Goal: Transaction & Acquisition: Download file/media

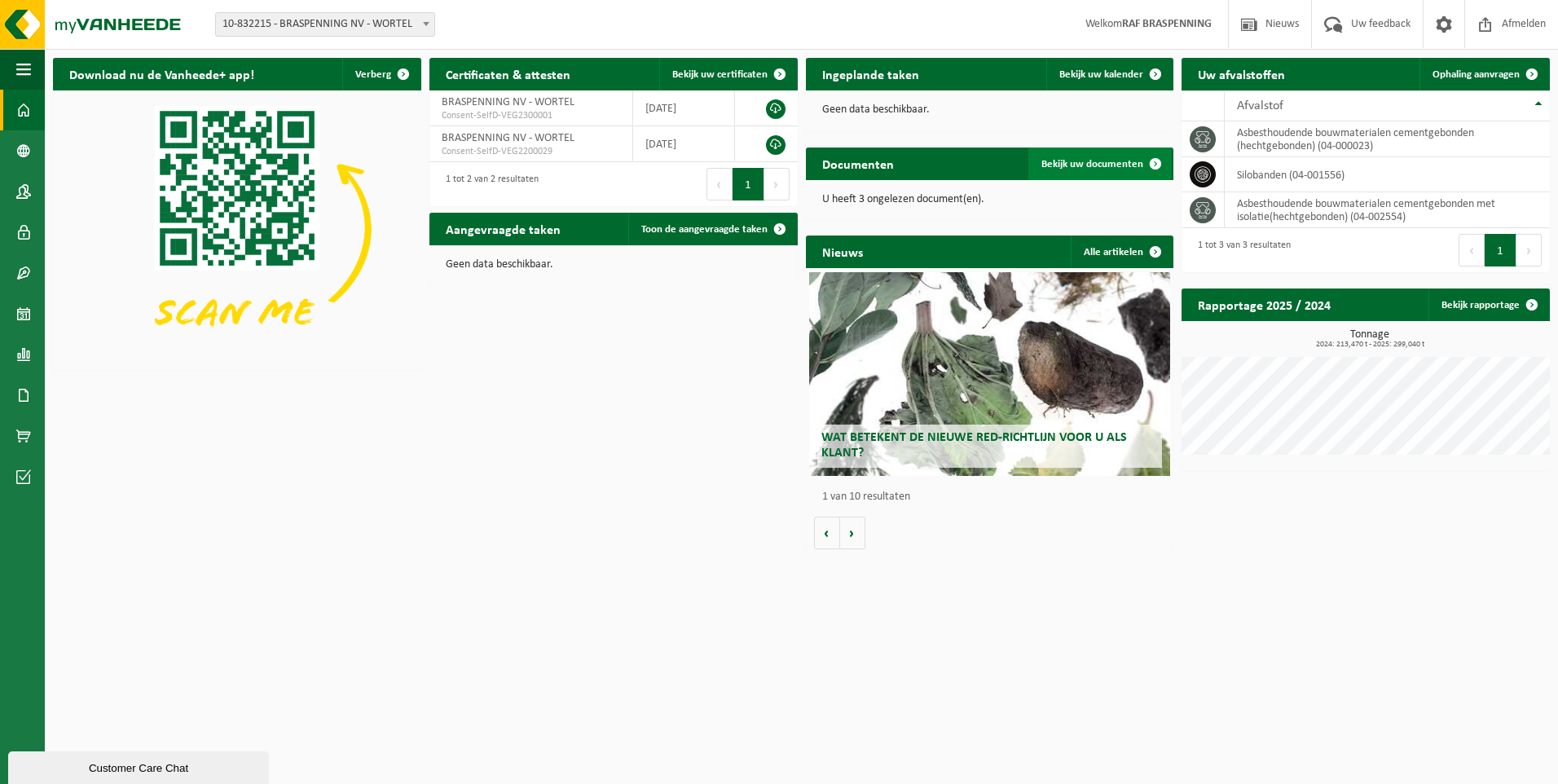
click at [1093, 160] on span "Bekijk uw documenten" at bounding box center [1092, 164] width 101 height 11
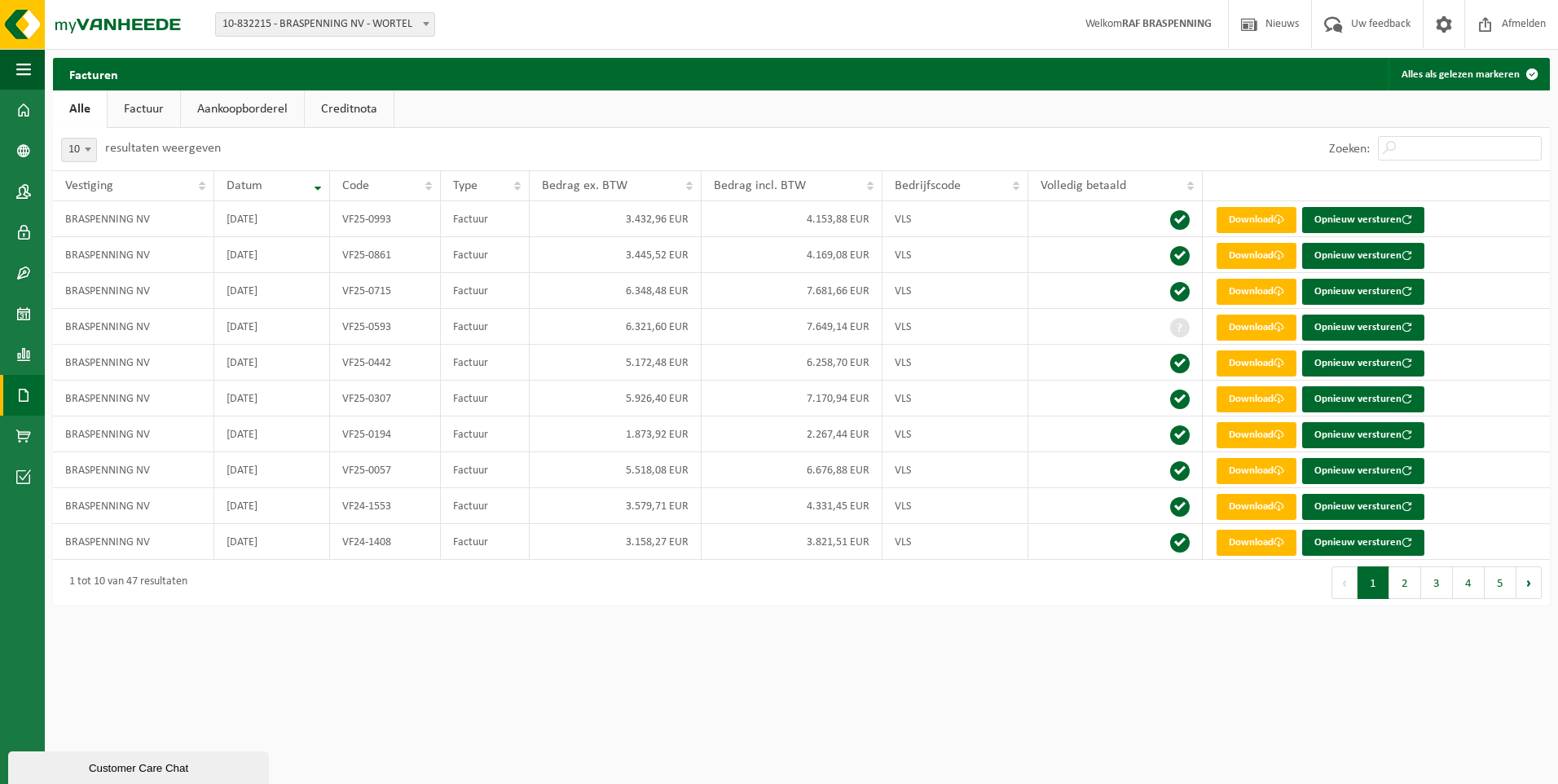
drag, startPoint x: 135, startPoint y: 111, endPoint x: 159, endPoint y: 121, distance: 26.0
click at [136, 112] on link "Factuur" at bounding box center [143, 109] width 72 height 38
click at [220, 118] on link "Aankoopborderel" at bounding box center [244, 109] width 123 height 38
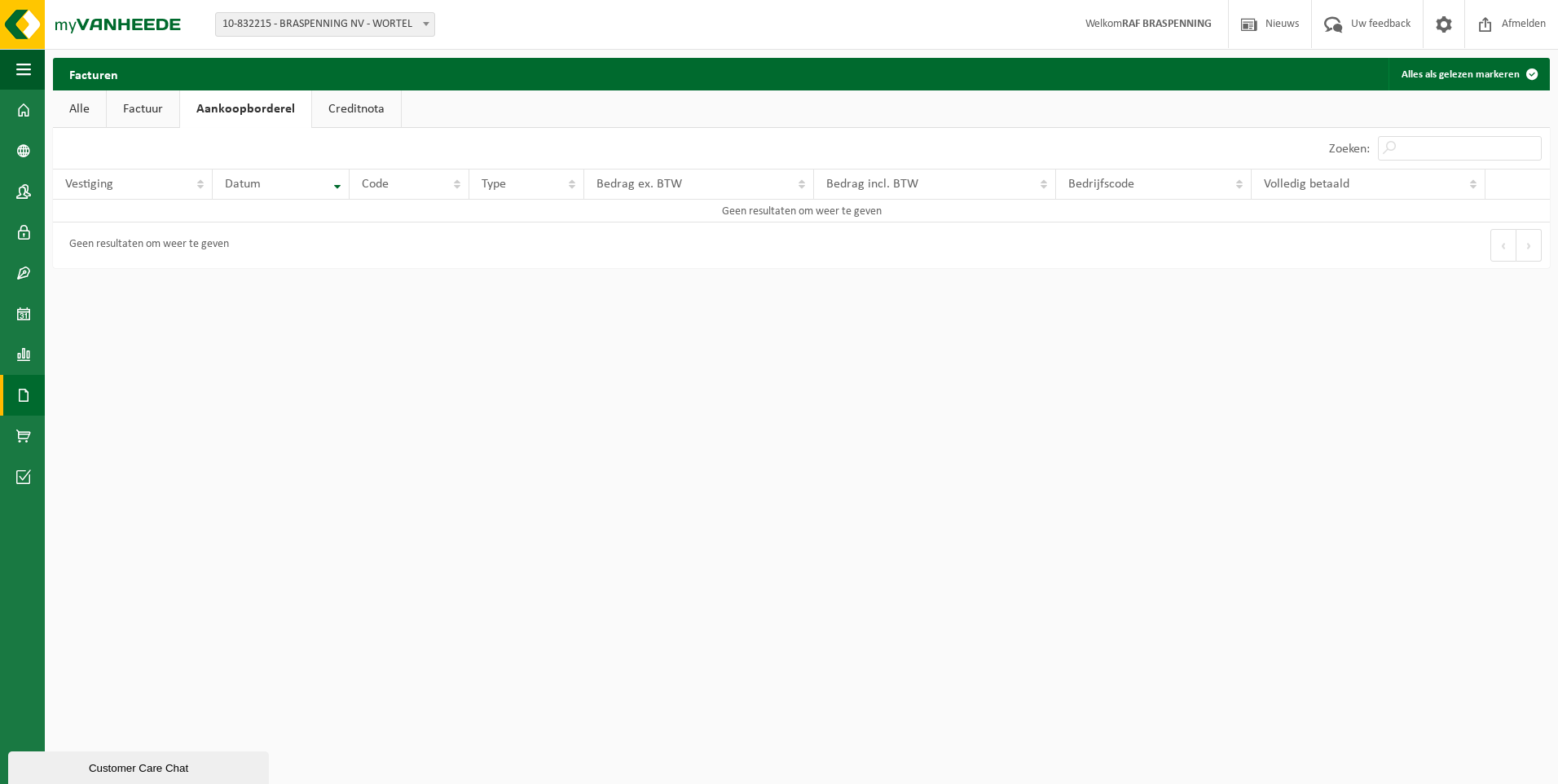
click at [347, 117] on link "Creditnota" at bounding box center [356, 109] width 89 height 38
click at [79, 116] on link "Alle" at bounding box center [79, 109] width 53 height 38
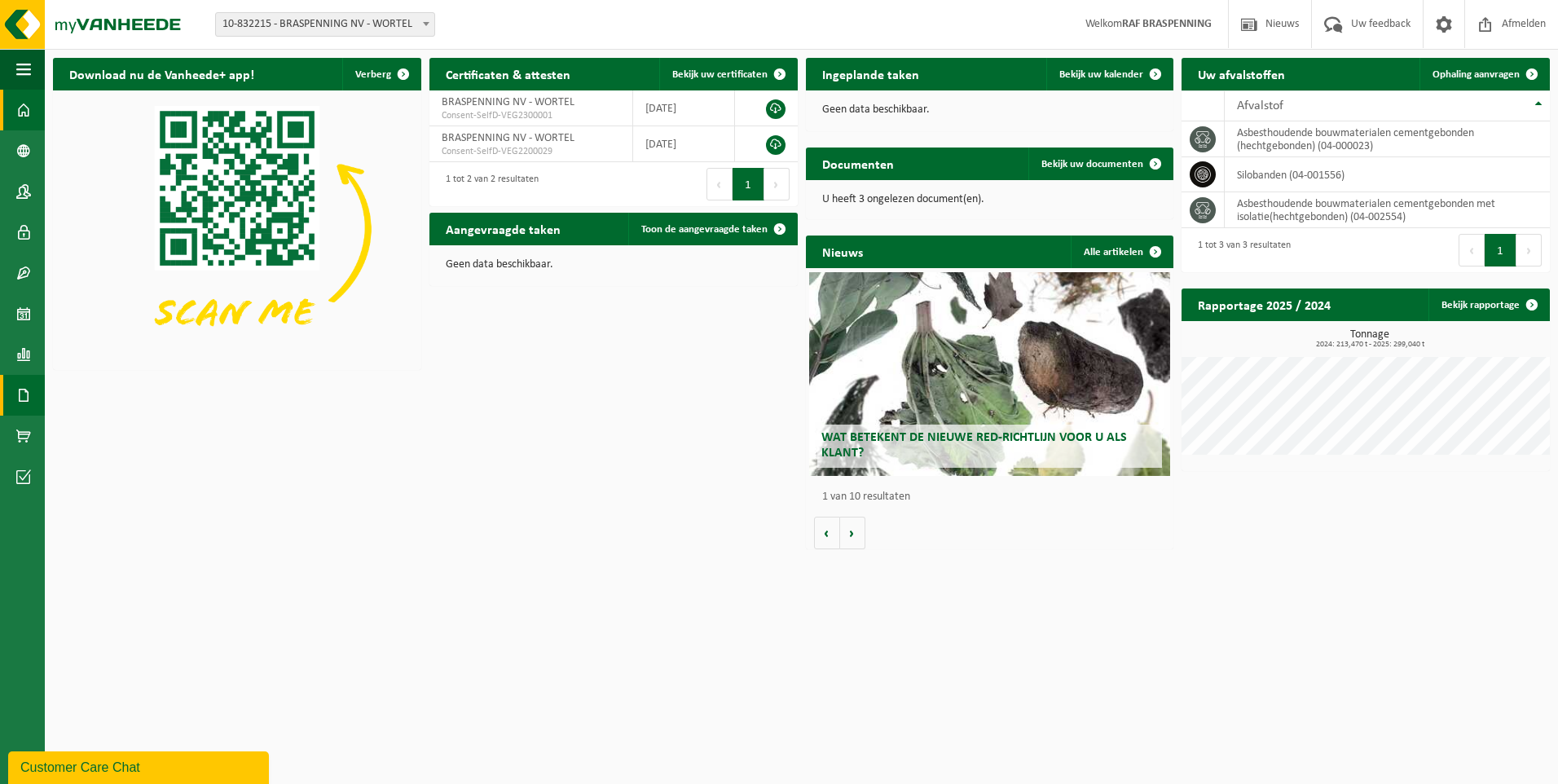
click at [25, 394] on span at bounding box center [23, 395] width 14 height 41
click at [140, 431] on span "Documenten" at bounding box center [125, 430] width 60 height 31
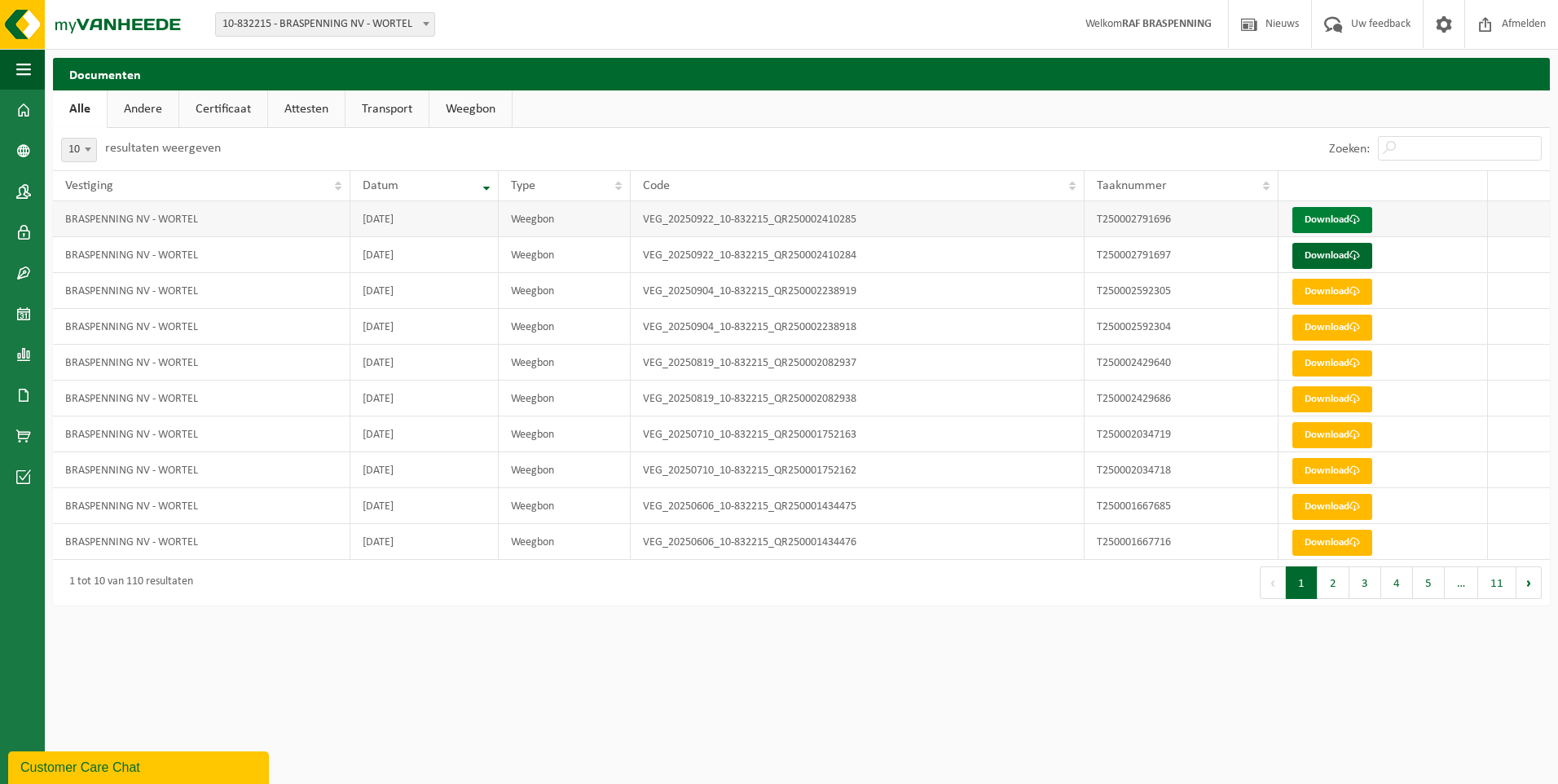
click at [1333, 222] on link "Download" at bounding box center [1332, 220] width 80 height 26
click at [1321, 252] on link "Download" at bounding box center [1332, 256] width 80 height 26
click at [77, 106] on link "Alle" at bounding box center [80, 109] width 54 height 38
click at [23, 388] on span at bounding box center [23, 395] width 14 height 41
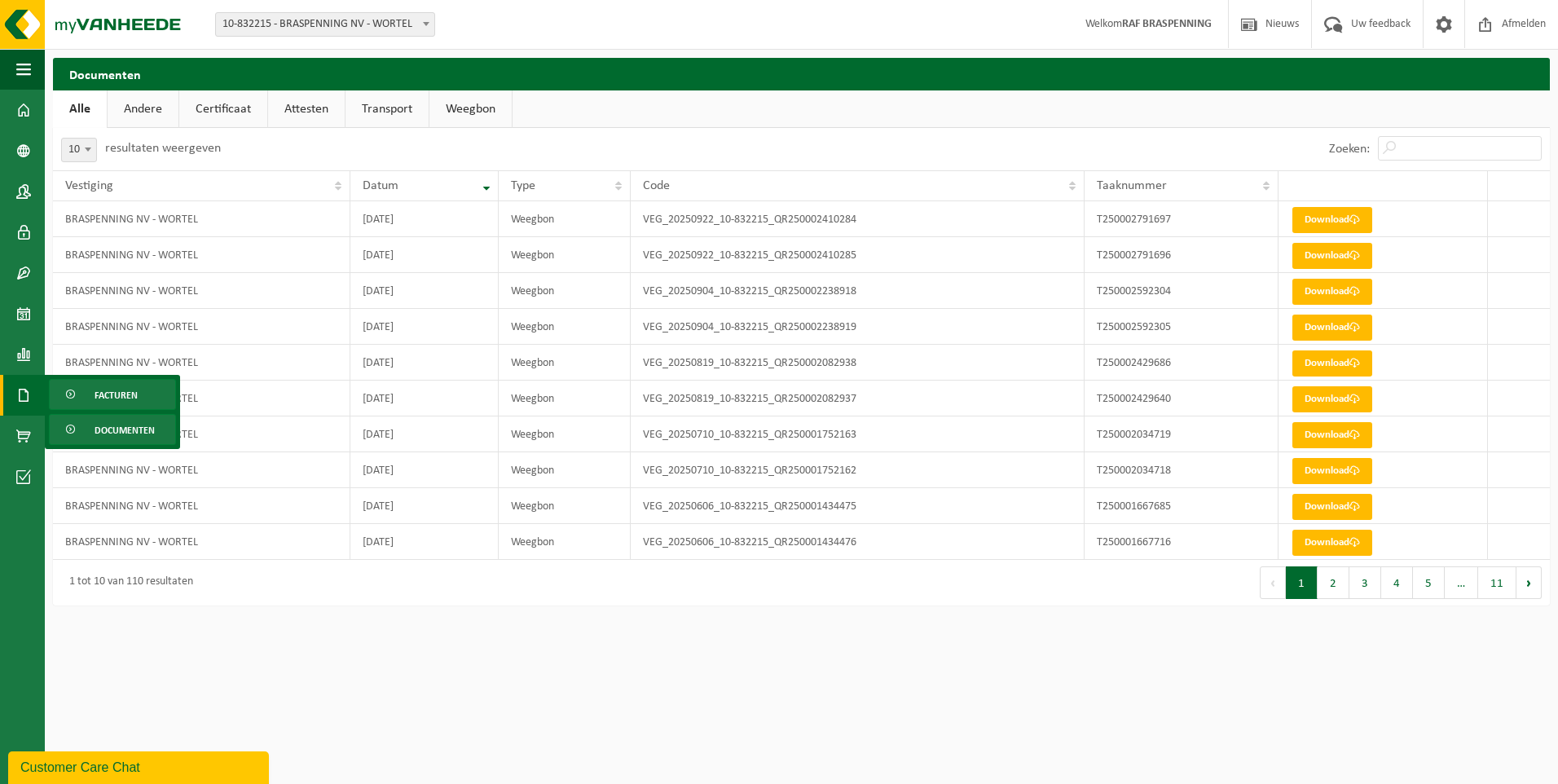
click at [101, 397] on span "Facturen" at bounding box center [116, 395] width 43 height 31
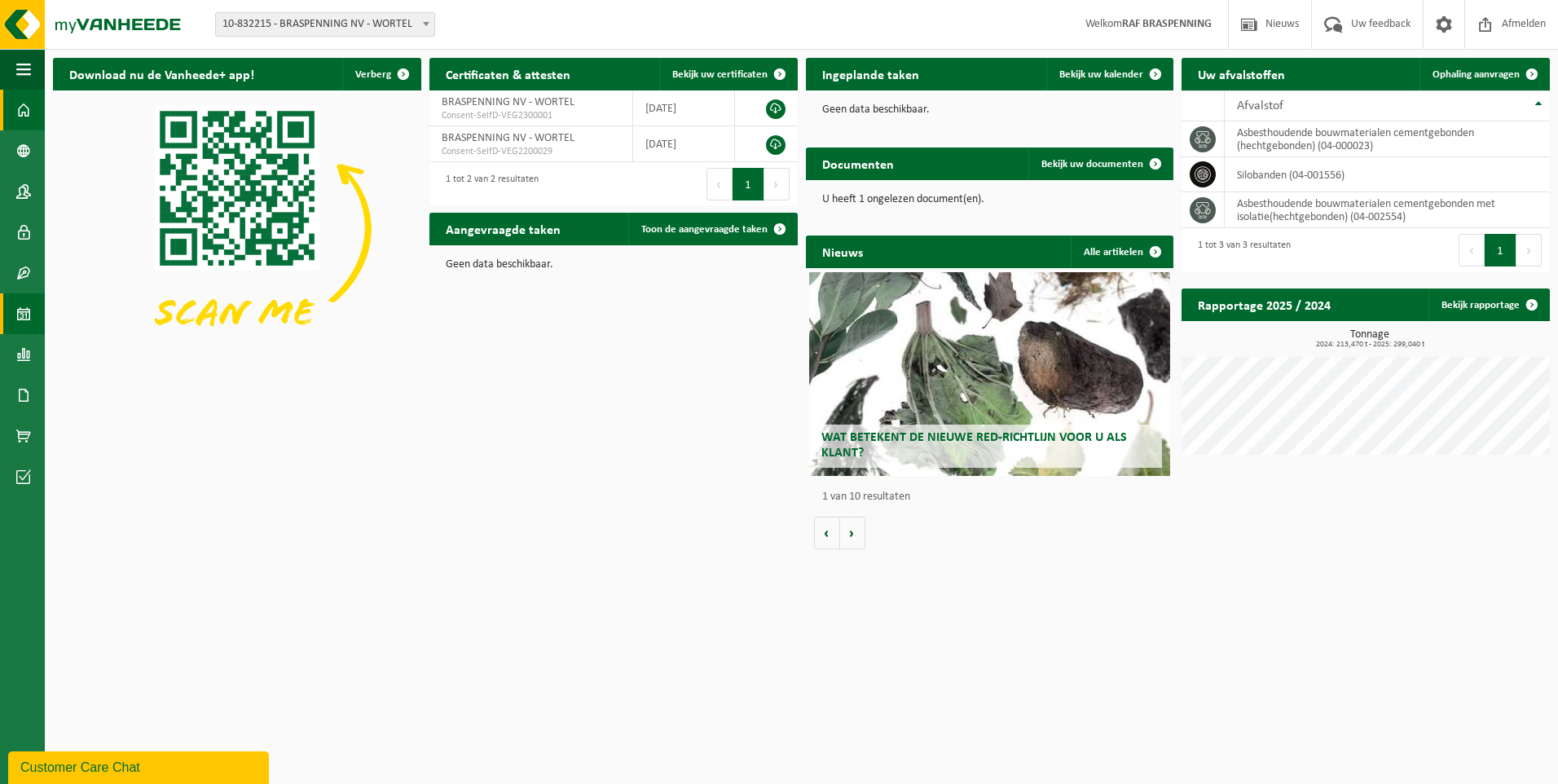
click at [24, 317] on span at bounding box center [23, 314] width 14 height 41
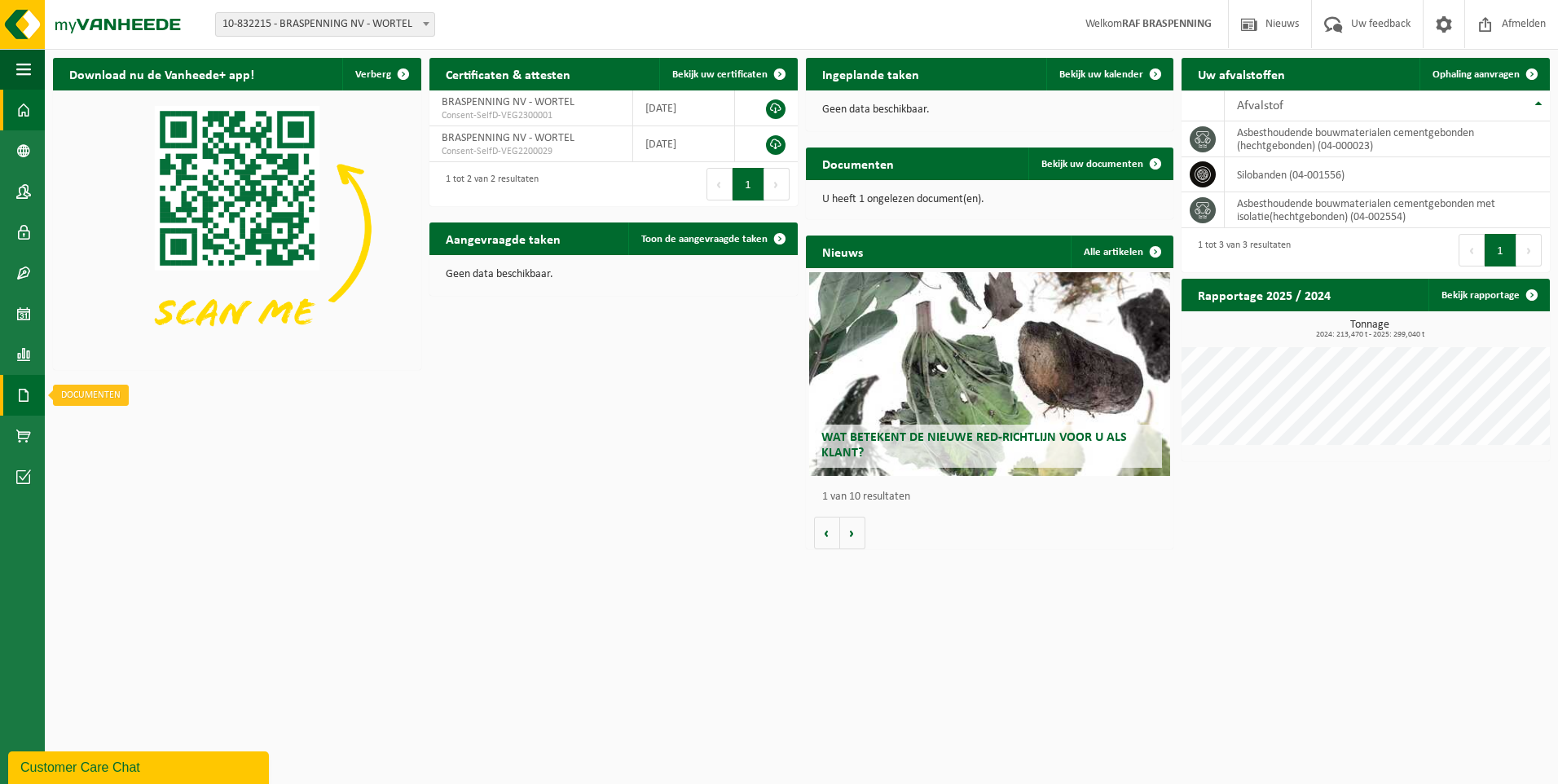
click at [18, 395] on span at bounding box center [23, 395] width 14 height 41
click at [114, 429] on span "Documenten" at bounding box center [125, 430] width 60 height 31
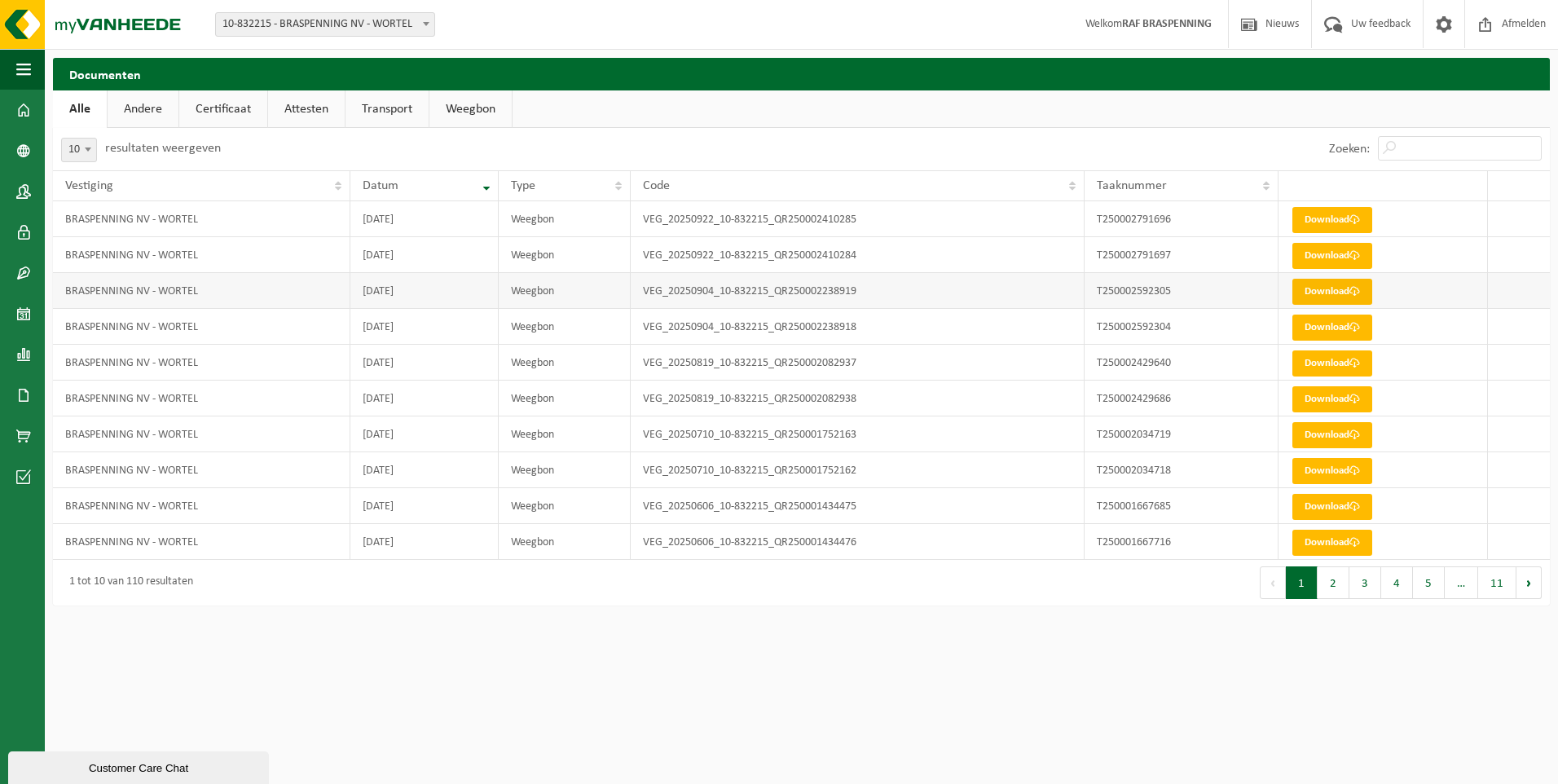
click at [1324, 293] on link "Download" at bounding box center [1332, 291] width 80 height 26
click at [1321, 330] on link "Download" at bounding box center [1332, 327] width 80 height 26
